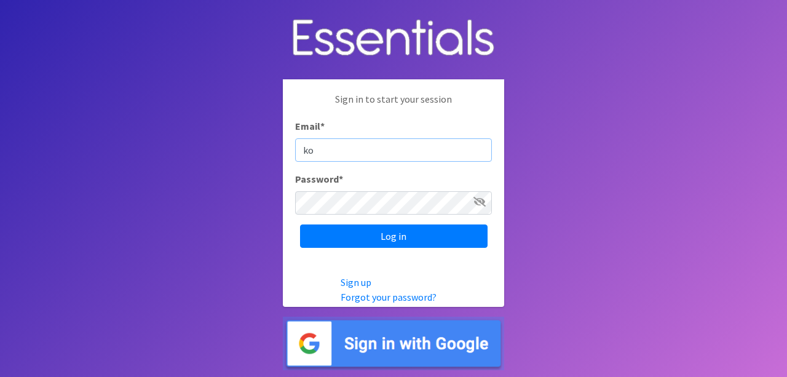
type input "[EMAIL_ADDRESS][DOMAIN_NAME]"
click at [300, 224] on input "Log in" at bounding box center [393, 235] width 187 height 23
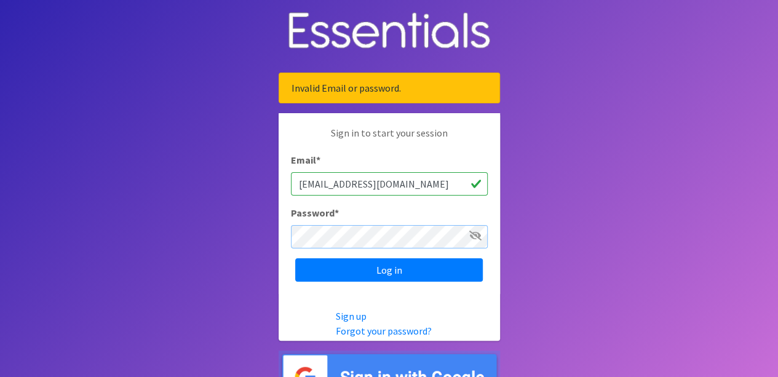
click at [295, 258] on input "Log in" at bounding box center [388, 269] width 187 height 23
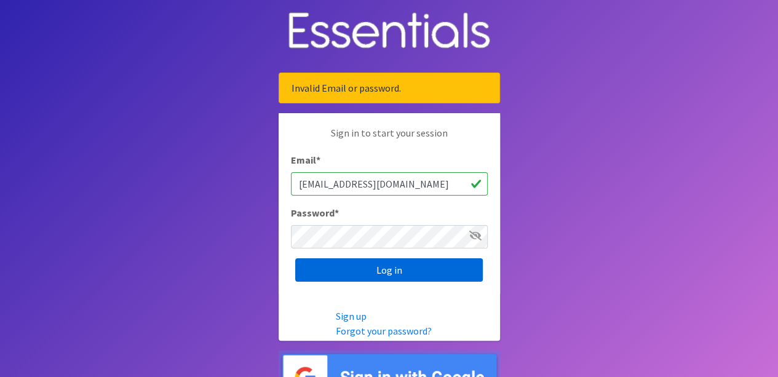
click at [380, 265] on input "Log in" at bounding box center [388, 269] width 187 height 23
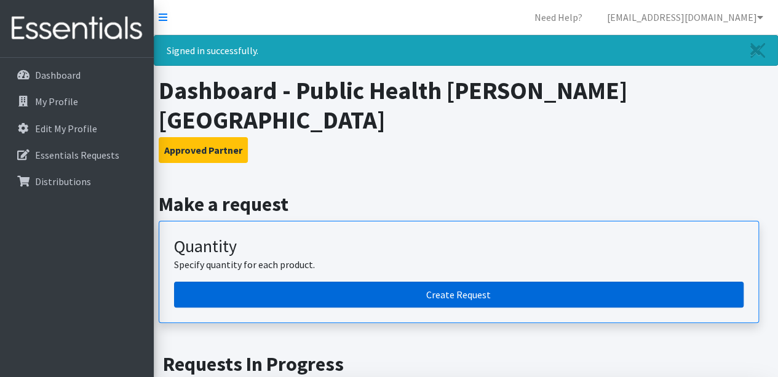
click at [354, 282] on link "Create Request" at bounding box center [458, 295] width 569 height 26
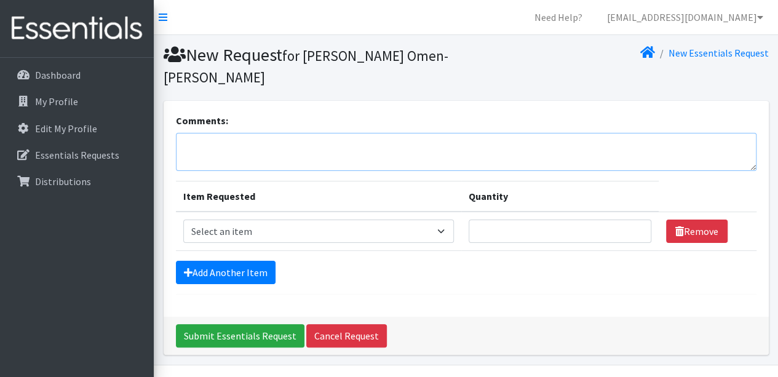
click at [268, 133] on textarea "Comments:" at bounding box center [466, 152] width 580 height 38
type textarea "For pick-up on 10/8. Thank you!"
click at [450, 219] on select "Select an item Box - 2T-3T Pull-ups [200 Pull-ups/8 Packs] Box - 3T-4T Pull-ups…" at bounding box center [318, 230] width 270 height 23
select select "14389"
click at [183, 219] on select "Select an item Box - 2T-3T Pull-ups [200 Pull-ups/8 Packs] Box - 3T-4T Pull-ups…" at bounding box center [318, 230] width 270 height 23
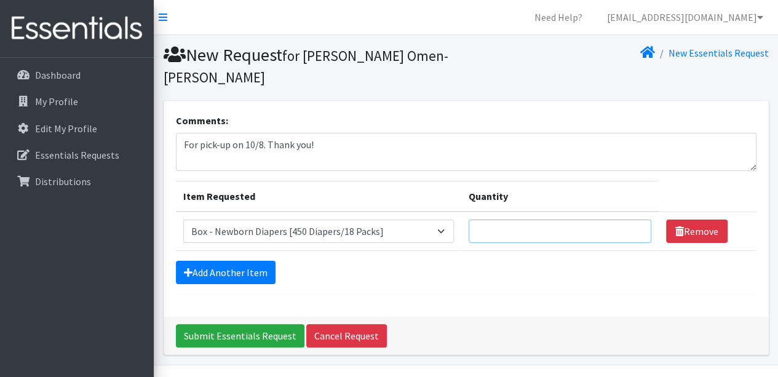
click at [565, 219] on input "Quantity" at bounding box center [559, 230] width 183 height 23
type input "1"
click at [259, 261] on link "Add Another Item" at bounding box center [226, 272] width 100 height 23
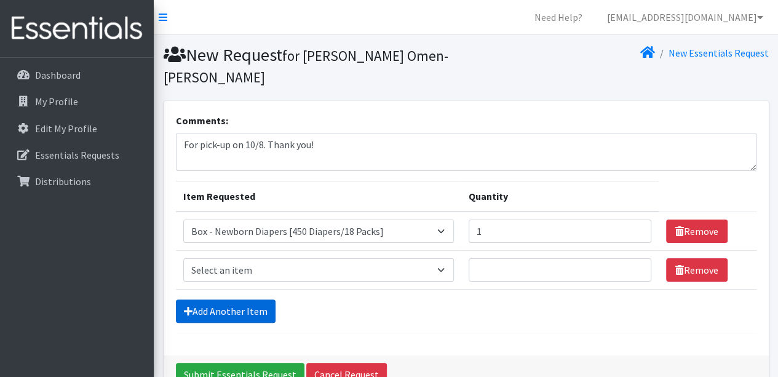
scroll to position [49, 0]
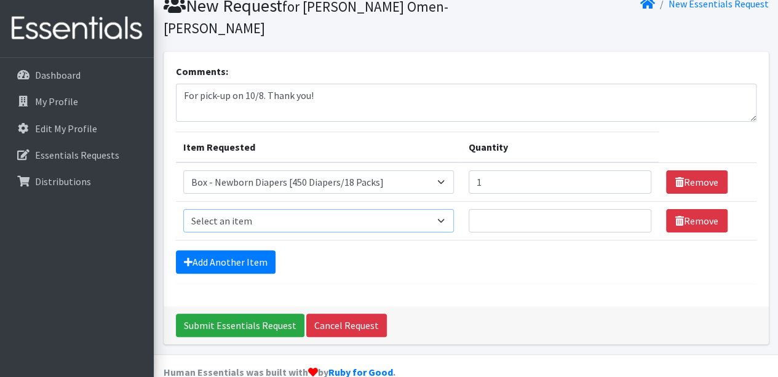
click at [305, 209] on select "Select an item Box - 2T-3T Pull-ups [200 Pull-ups/8 Packs] Box - 3T-4T Pull-ups…" at bounding box center [318, 220] width 270 height 23
select select "14390"
click at [183, 209] on select "Select an item Box - 2T-3T Pull-ups [200 Pull-ups/8 Packs] Box - 3T-4T Pull-ups…" at bounding box center [318, 220] width 270 height 23
click at [511, 209] on input "Quantity" at bounding box center [559, 220] width 183 height 23
type input "1"
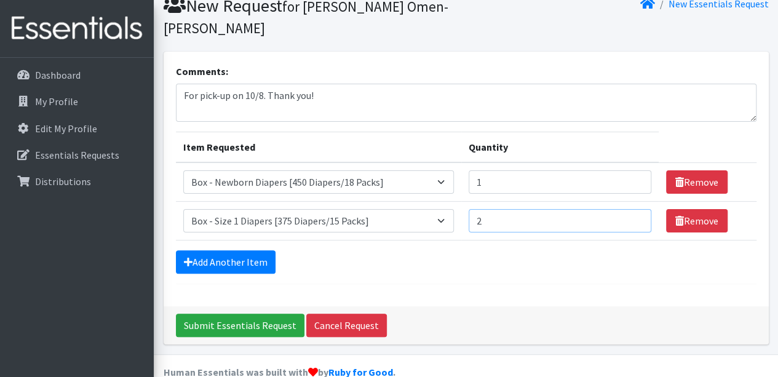
type input "2"
click at [513, 170] on input "1" at bounding box center [559, 181] width 183 height 23
type input "2"
click at [195, 250] on link "Add Another Item" at bounding box center [226, 261] width 100 height 23
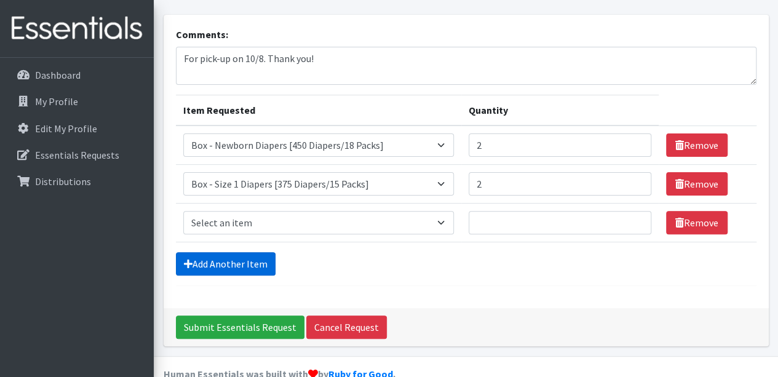
scroll to position [87, 0]
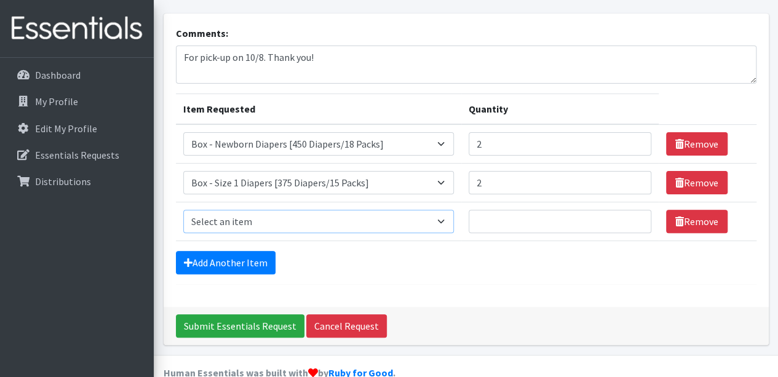
click at [388, 210] on select "Select an item Box - 2T-3T Pull-ups [200 Pull-ups/8 Packs] Box - 3T-4T Pull-ups…" at bounding box center [318, 221] width 270 height 23
select select "14391"
click at [183, 210] on select "Select an item Box - 2T-3T Pull-ups [200 Pull-ups/8 Packs] Box - 3T-4T Pull-ups…" at bounding box center [318, 221] width 270 height 23
click at [553, 210] on input "Quantity" at bounding box center [559, 221] width 183 height 23
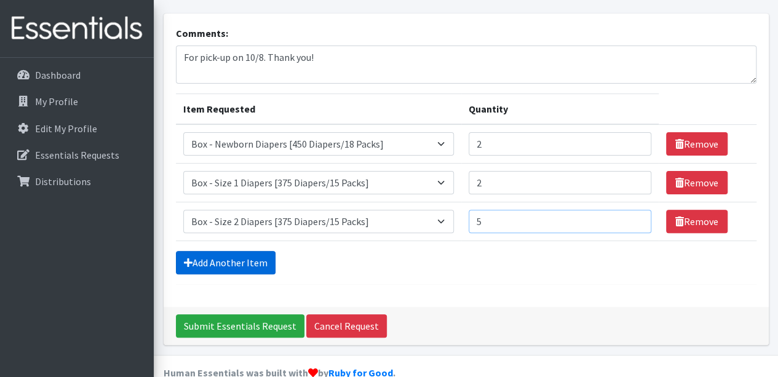
type input "5"
click at [235, 251] on link "Add Another Item" at bounding box center [226, 262] width 100 height 23
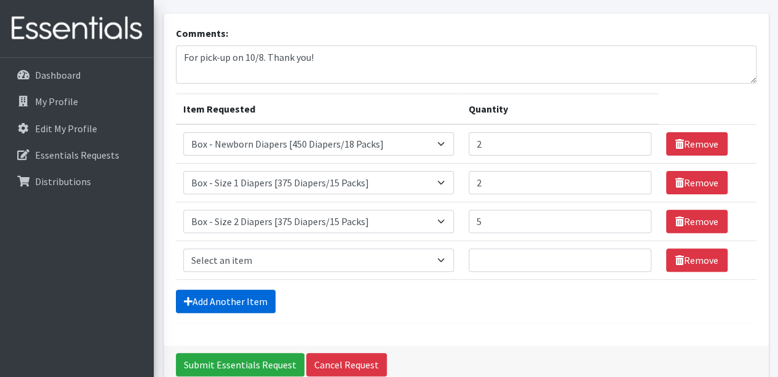
scroll to position [126, 0]
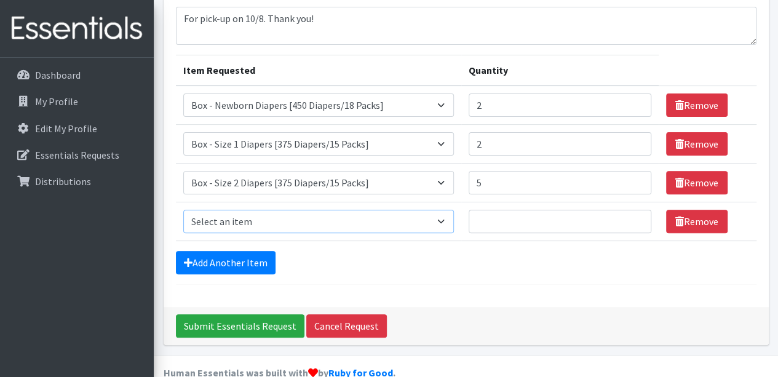
click at [306, 210] on select "Select an item Box - 2T-3T Pull-ups [200 Pull-ups/8 Packs] Box - 3T-4T Pull-ups…" at bounding box center [318, 221] width 270 height 23
select select "14392"
click at [183, 210] on select "Select an item Box - 2T-3T Pull-ups [200 Pull-ups/8 Packs] Box - 3T-4T Pull-ups…" at bounding box center [318, 221] width 270 height 23
click at [564, 210] on input "Quantity" at bounding box center [559, 221] width 183 height 23
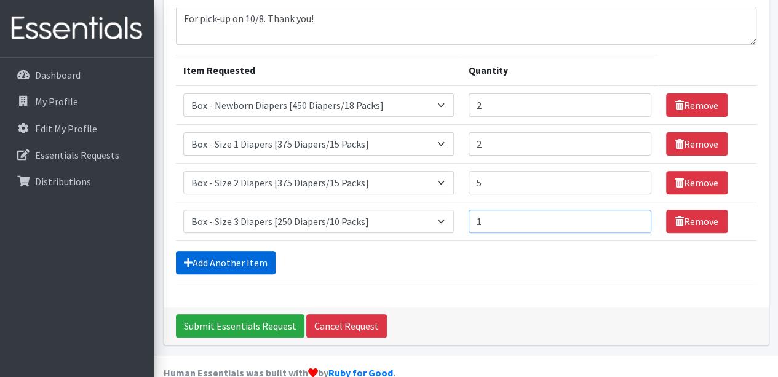
type input "1"
click at [232, 251] on link "Add Another Item" at bounding box center [226, 262] width 100 height 23
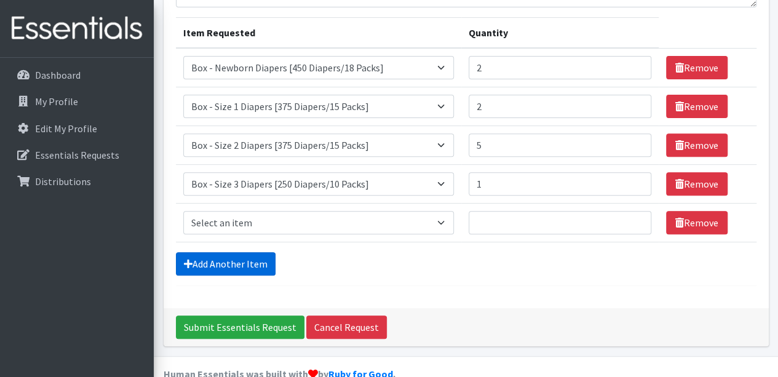
scroll to position [165, 0]
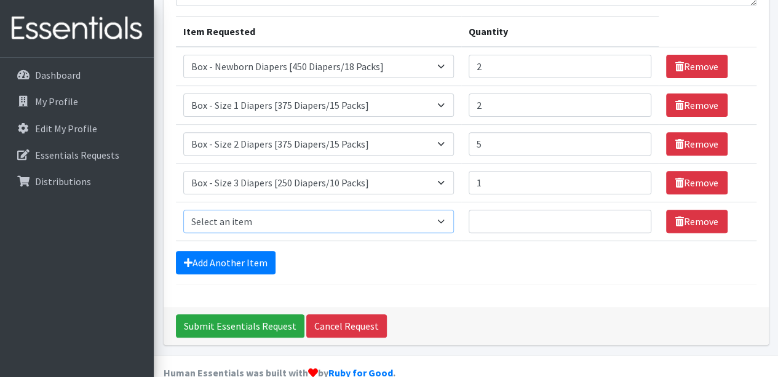
click at [298, 210] on select "Select an item Box - 2T-3T Pull-ups [200 Pull-ups/8 Packs] Box - 3T-4T Pull-ups…" at bounding box center [318, 221] width 270 height 23
select select "14393"
click at [183, 210] on select "Select an item Box - 2T-3T Pull-ups [200 Pull-ups/8 Packs] Box - 3T-4T Pull-ups…" at bounding box center [318, 221] width 270 height 23
click at [554, 210] on input "Quantity" at bounding box center [559, 221] width 183 height 23
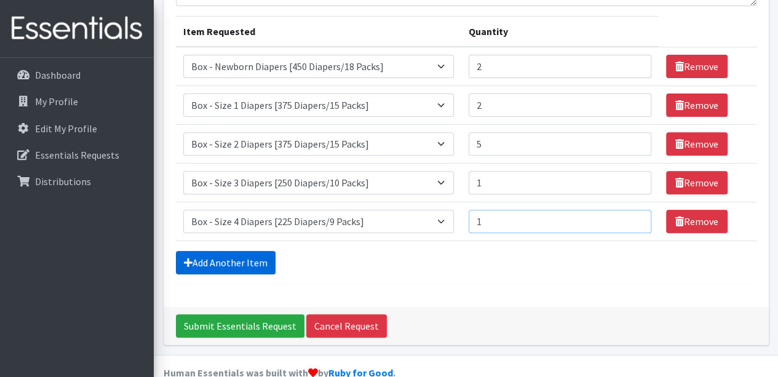
type input "1"
click at [261, 251] on link "Add Another Item" at bounding box center [226, 262] width 100 height 23
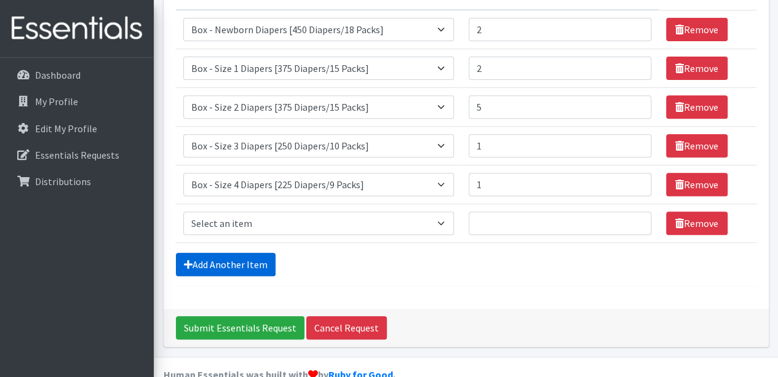
scroll to position [203, 0]
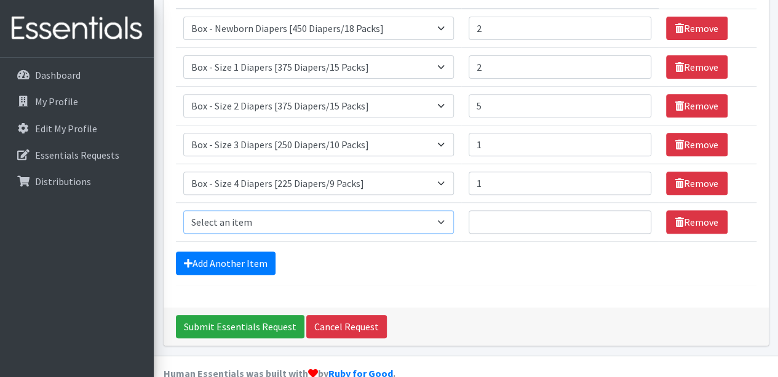
click at [259, 210] on select "Select an item Box - 2T-3T Pull-ups [200 Pull-ups/8 Packs] Box - 3T-4T Pull-ups…" at bounding box center [318, 221] width 270 height 23
select select "14394"
click at [183, 210] on select "Select an item Box - 2T-3T Pull-ups [200 Pull-ups/8 Packs] Box - 3T-4T Pull-ups…" at bounding box center [318, 221] width 270 height 23
click at [554, 210] on input "Quantity" at bounding box center [559, 221] width 183 height 23
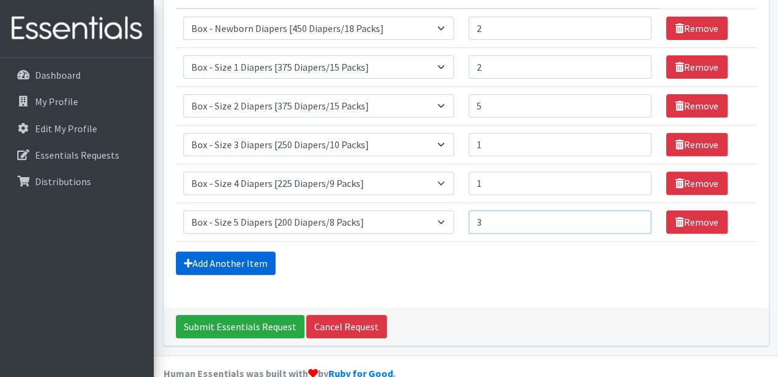
type input "3"
click at [209, 251] on link "Add Another Item" at bounding box center [226, 262] width 100 height 23
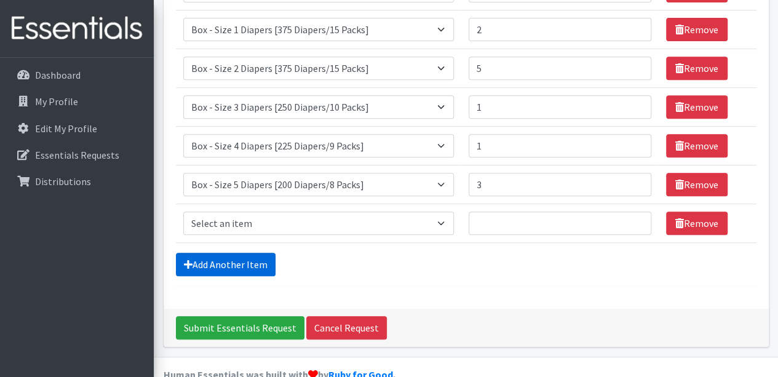
scroll to position [242, 0]
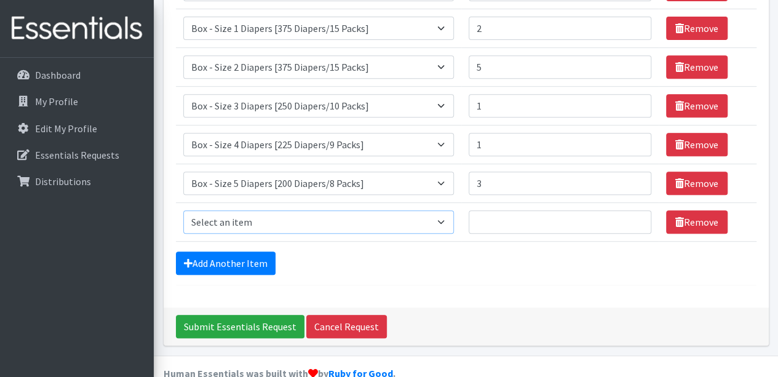
click at [255, 210] on select "Select an item Box - 2T-3T Pull-ups [200 Pull-ups/8 Packs] Box - 3T-4T Pull-ups…" at bounding box center [318, 221] width 270 height 23
select select "14395"
click at [183, 210] on select "Select an item Box - 2T-3T Pull-ups [200 Pull-ups/8 Packs] Box - 3T-4T Pull-ups…" at bounding box center [318, 221] width 270 height 23
click at [500, 210] on input "Quantity" at bounding box center [559, 221] width 183 height 23
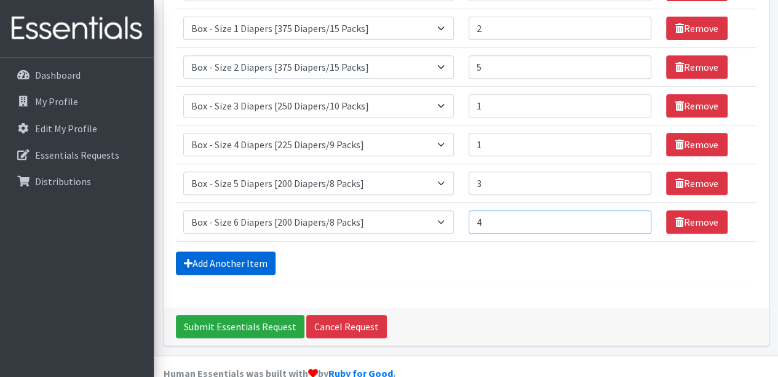
type input "4"
click at [246, 251] on link "Add Another Item" at bounding box center [226, 262] width 100 height 23
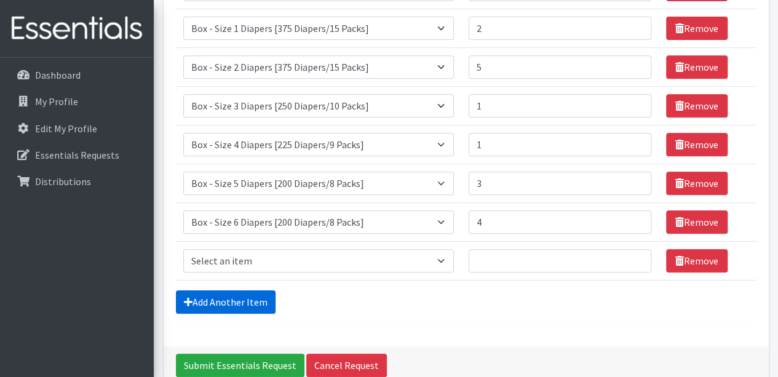
scroll to position [280, 0]
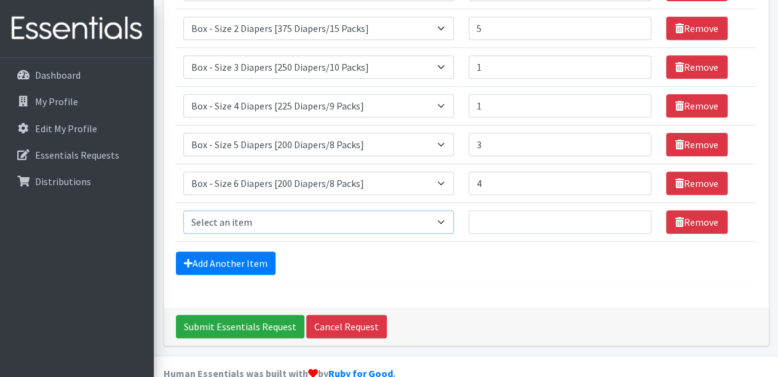
click at [262, 210] on select "Select an item Box - 2T-3T Pull-ups [200 Pull-ups/8 Packs] Box - 3T-4T Pull-ups…" at bounding box center [318, 221] width 270 height 23
select select "14396"
click at [183, 210] on select "Select an item Box - 2T-3T Pull-ups [200 Pull-ups/8 Packs] Box - 3T-4T Pull-ups…" at bounding box center [318, 221] width 270 height 23
click at [505, 210] on input "Quantity" at bounding box center [559, 221] width 183 height 23
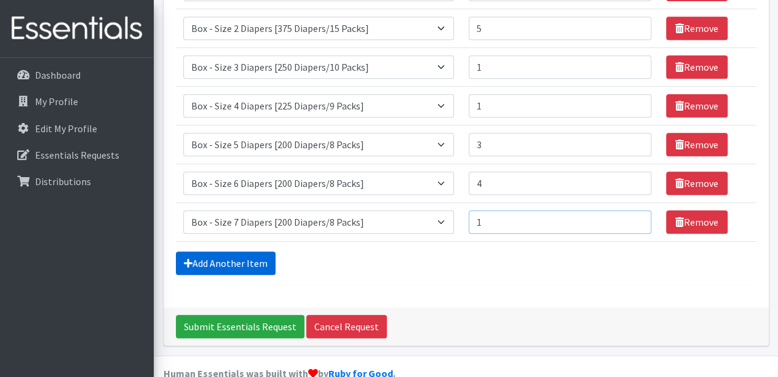
type input "1"
click at [224, 251] on link "Add Another Item" at bounding box center [226, 262] width 100 height 23
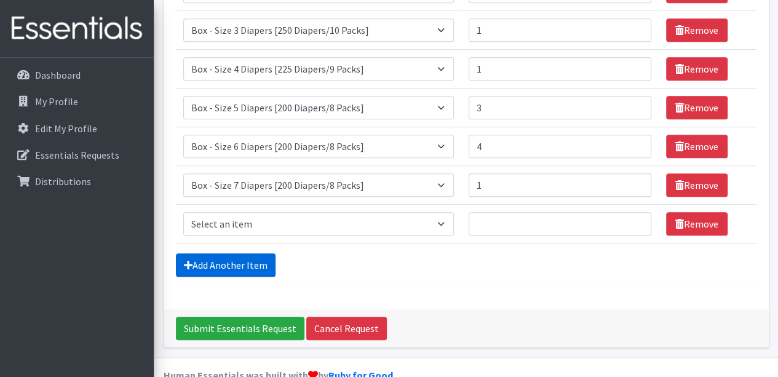
scroll to position [318, 0]
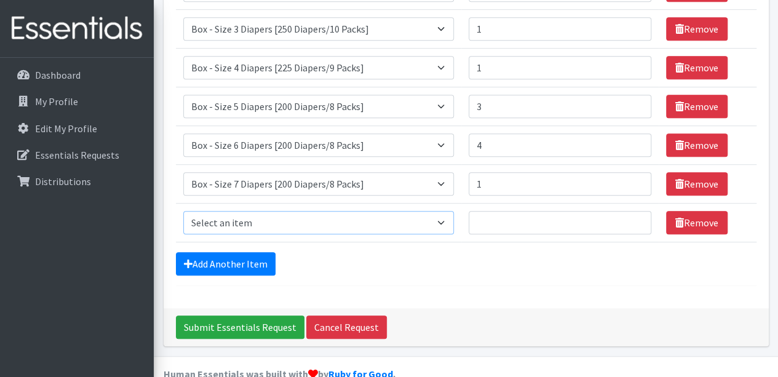
click at [248, 211] on select "Select an item Box - 2T-3T Pull-ups [200 Pull-ups/8 Packs] Box - 3T-4T Pull-ups…" at bounding box center [318, 222] width 270 height 23
select select "14397"
click at [183, 211] on select "Select an item Box - 2T-3T Pull-ups [200 Pull-ups/8 Packs] Box - 3T-4T Pull-ups…" at bounding box center [318, 222] width 270 height 23
click at [538, 211] on input "Quantity" at bounding box center [559, 222] width 183 height 23
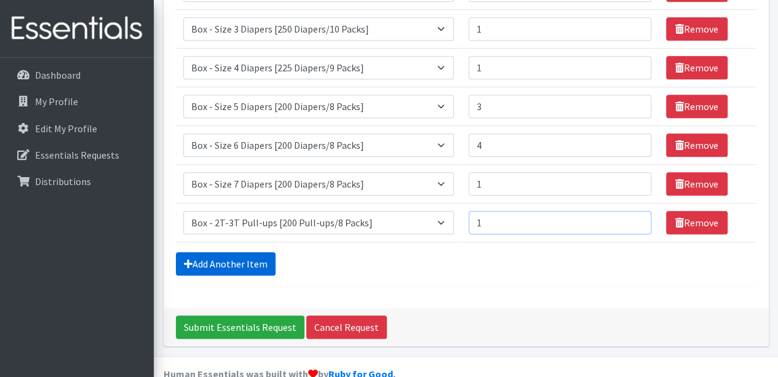
type input "1"
click at [256, 252] on link "Add Another Item" at bounding box center [226, 263] width 100 height 23
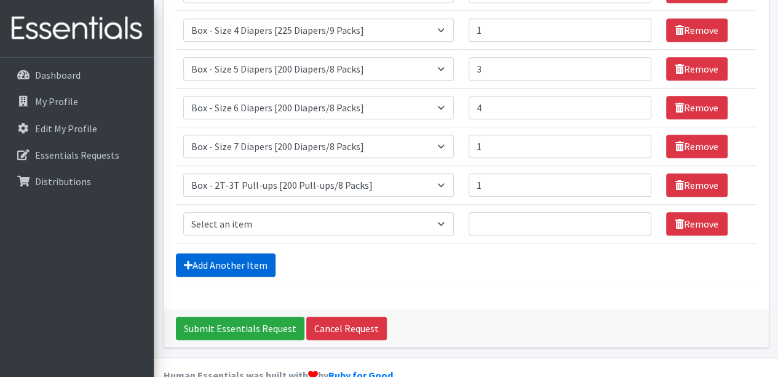
scroll to position [357, 0]
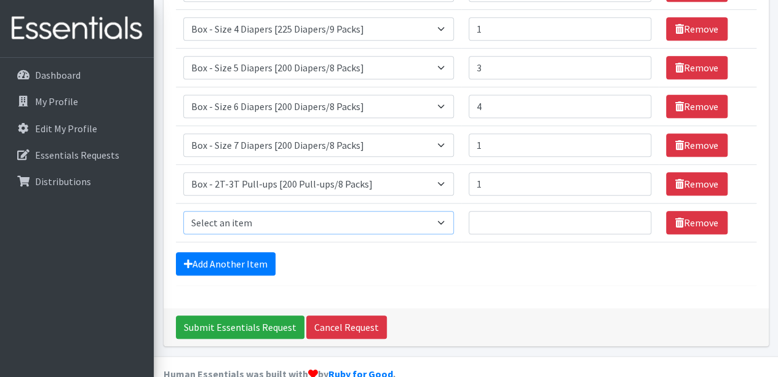
click at [304, 211] on select "Select an item Box - 2T-3T Pull-ups [200 Pull-ups/8 Packs] Box - 3T-4T Pull-ups…" at bounding box center [318, 222] width 270 height 23
select select "14401"
click at [183, 211] on select "Select an item Box - 2T-3T Pull-ups [200 Pull-ups/8 Packs] Box - 3T-4T Pull-ups…" at bounding box center [318, 222] width 270 height 23
click at [547, 211] on input "Quantity" at bounding box center [559, 222] width 183 height 23
type input "6"
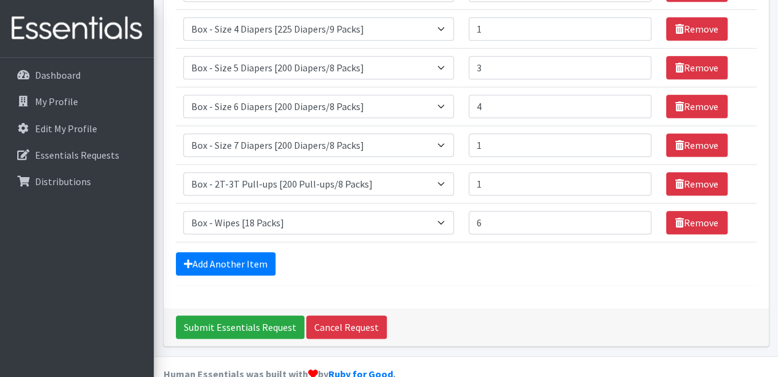
click at [522, 264] on div "Comments: For pick-up on 10/8. Thank you! Item Requested Quantity Item Requeste…" at bounding box center [466, 26] width 605 height 564
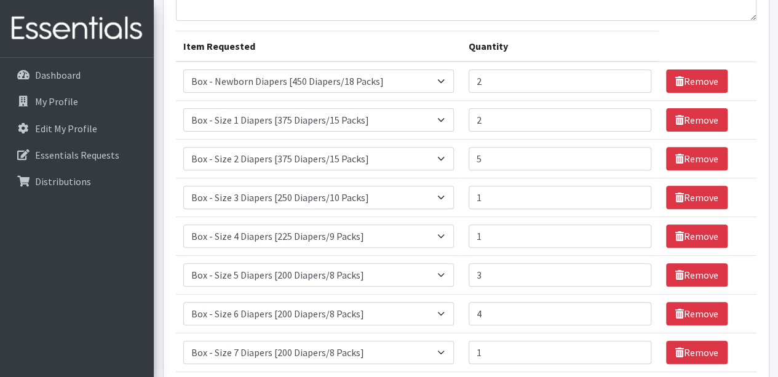
scroll to position [152, 0]
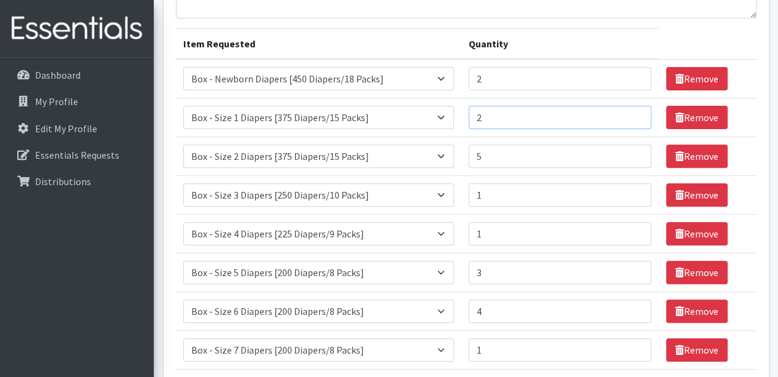
click at [511, 106] on input "2" at bounding box center [559, 117] width 183 height 23
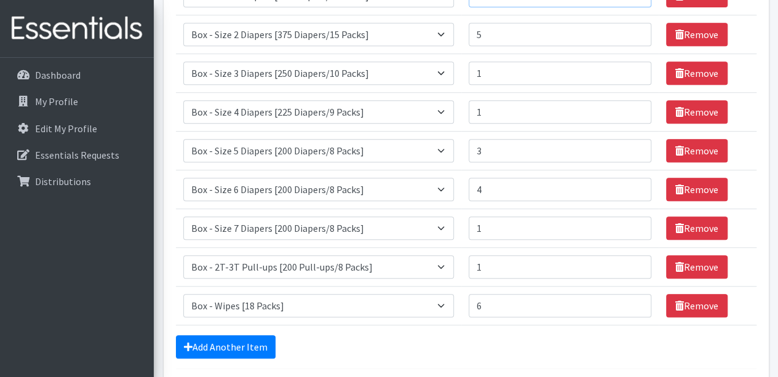
scroll to position [275, 0]
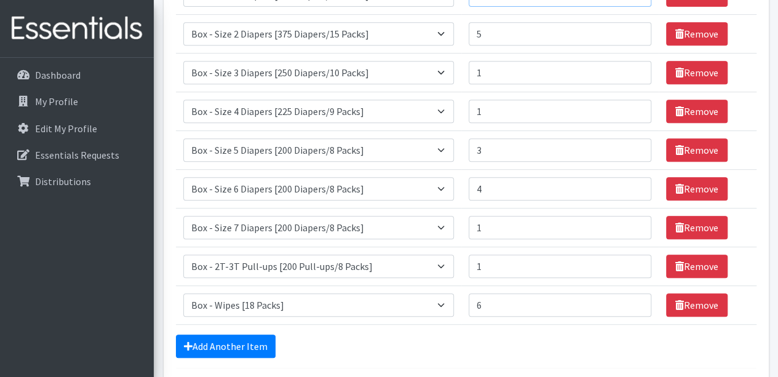
type input "1"
click at [527, 293] on input "6" at bounding box center [559, 304] width 183 height 23
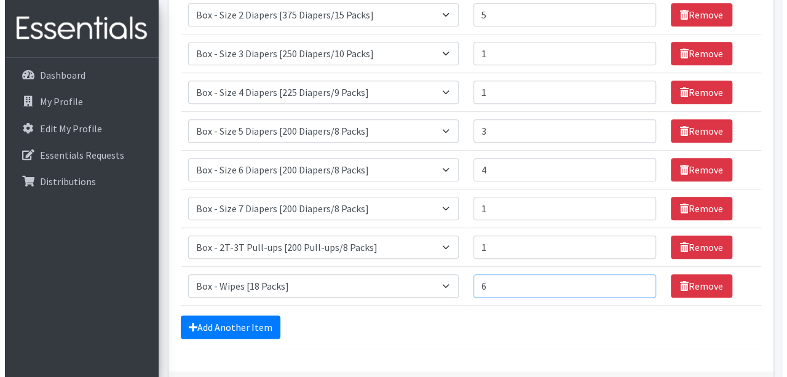
scroll to position [301, 0]
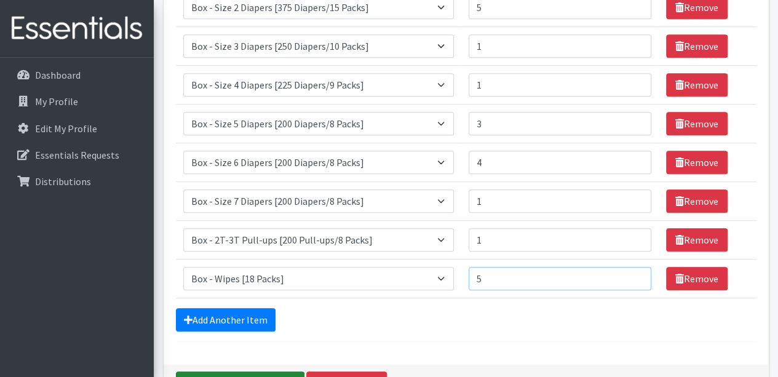
type input "5"
click at [241, 371] on input "Submit Essentials Request" at bounding box center [240, 382] width 128 height 23
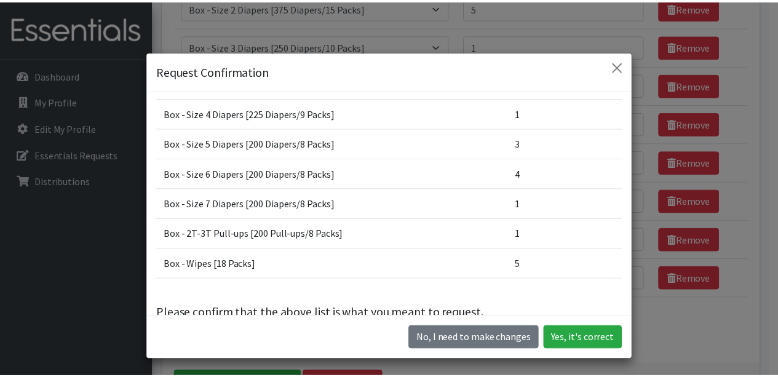
scroll to position [176, 0]
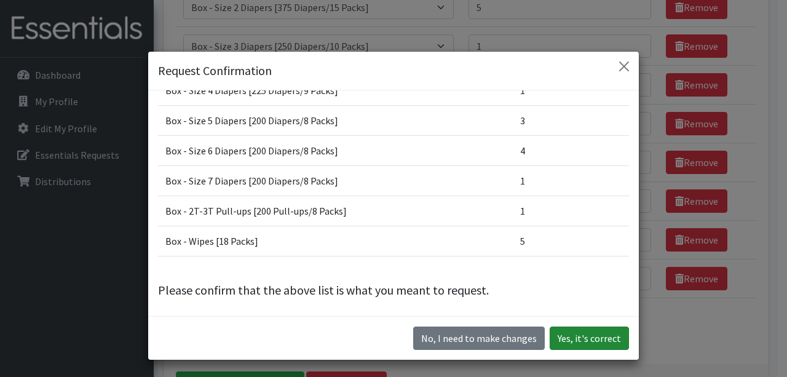
click at [573, 339] on button "Yes, it's correct" at bounding box center [589, 337] width 79 height 23
